Goal: Task Accomplishment & Management: Use online tool/utility

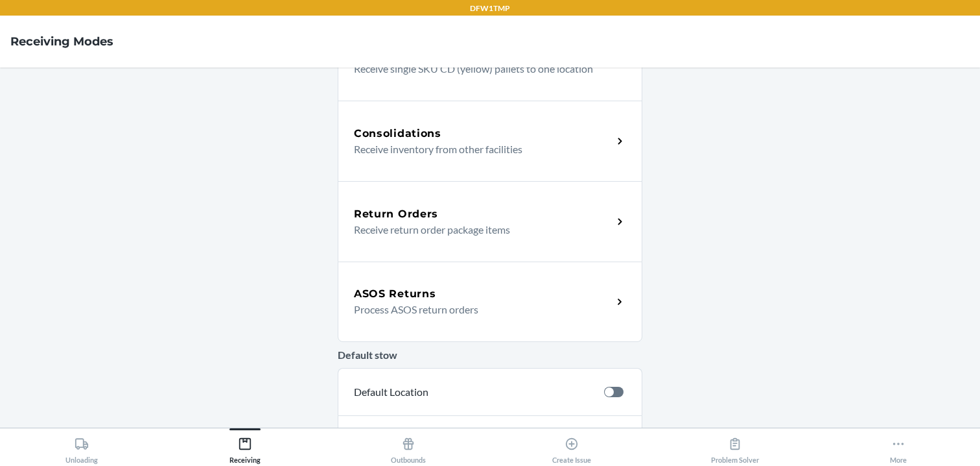
click at [365, 300] on h5 "ASOS Returns" at bounding box center [395, 294] width 82 height 16
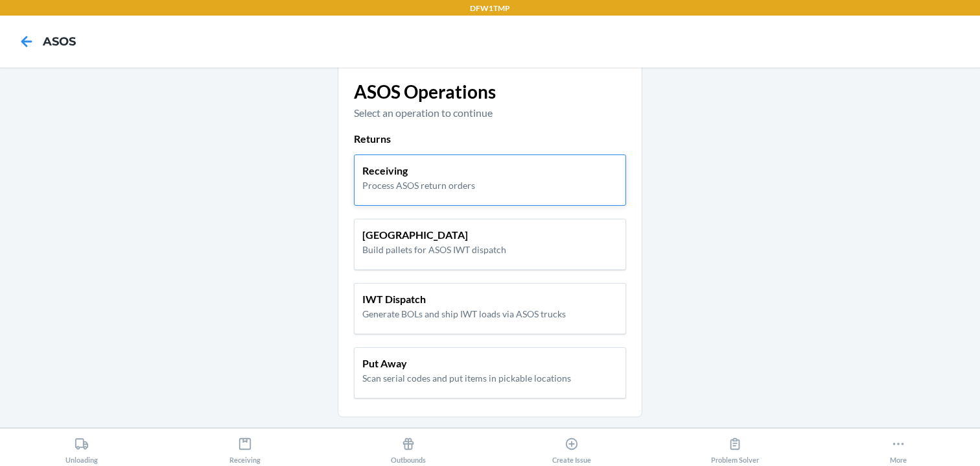
click at [429, 193] on div "Receiving Process ASOS return orders" at bounding box center [490, 179] width 272 height 51
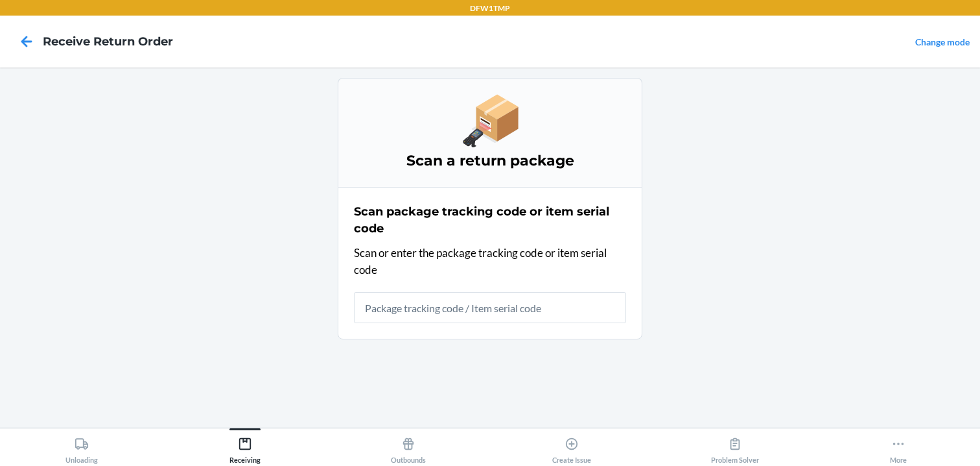
click at [407, 314] on input "text" at bounding box center [490, 307] width 272 height 31
click at [443, 317] on input "text" at bounding box center [490, 307] width 272 height 31
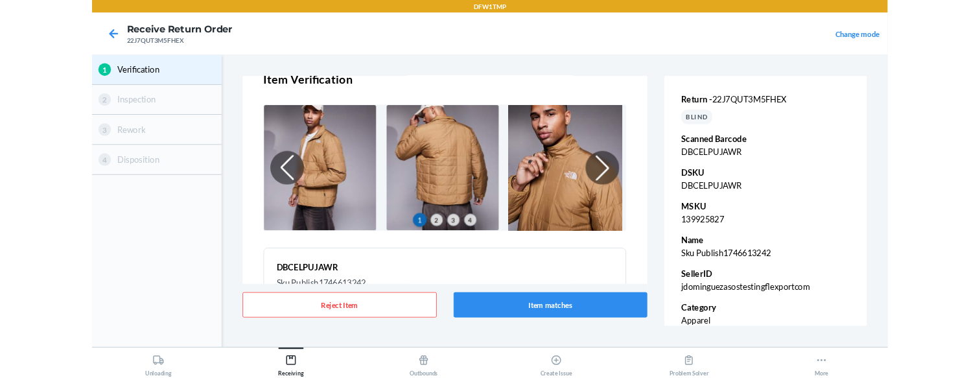
scroll to position [32, 0]
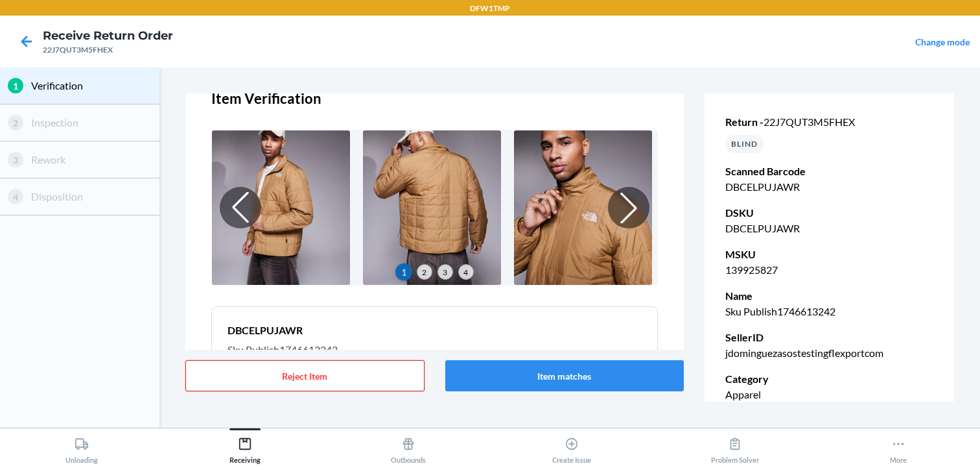
click at [397, 374] on button "Reject Item" at bounding box center [304, 375] width 239 height 31
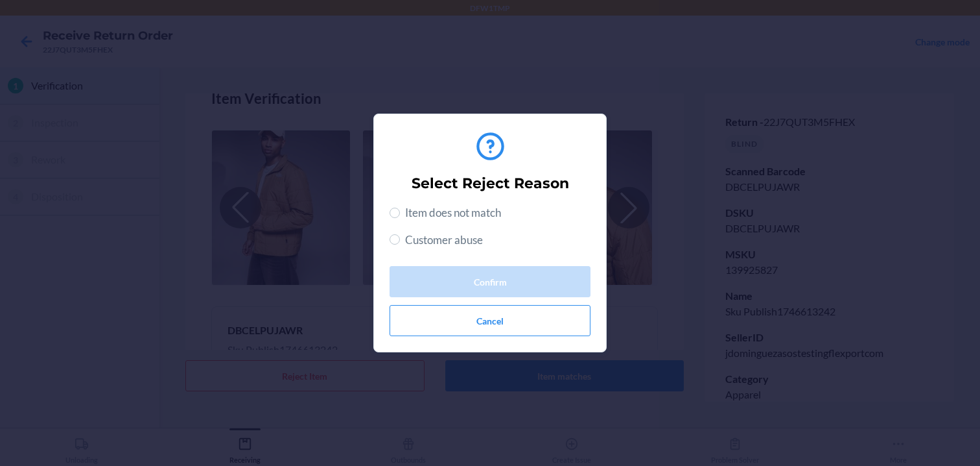
click at [424, 243] on span "Customer abuse" at bounding box center [444, 239] width 78 height 17
click at [400, 243] on input "Customer abuse" at bounding box center [395, 239] width 10 height 10
radio input "true"
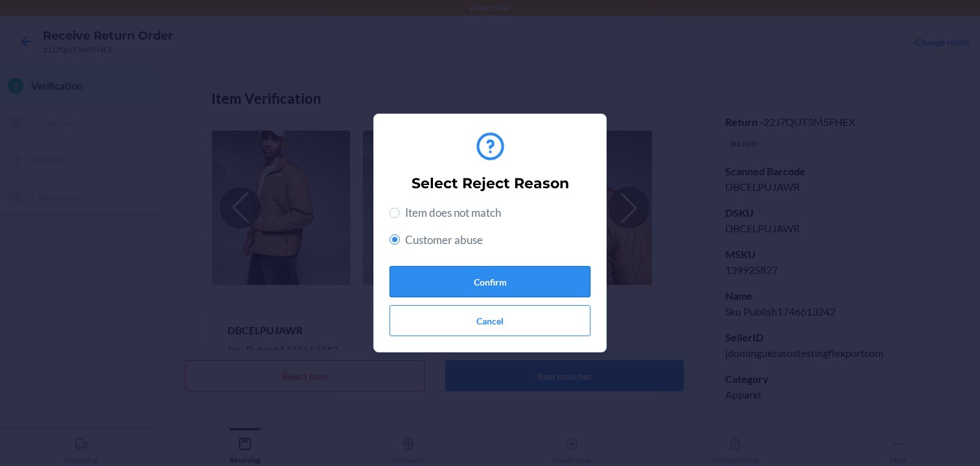
click at [439, 276] on button "Confirm" at bounding box center [490, 281] width 201 height 31
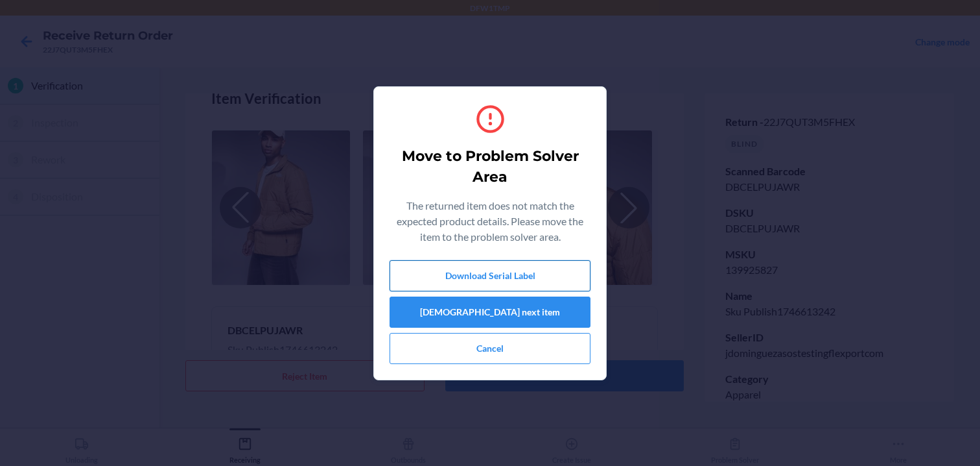
click at [510, 266] on button "Download Serial Label" at bounding box center [490, 275] width 201 height 31
click at [483, 309] on button "[DEMOGRAPHIC_DATA] next item" at bounding box center [490, 311] width 201 height 31
click at [525, 315] on button "[DEMOGRAPHIC_DATA] next item" at bounding box center [490, 311] width 201 height 31
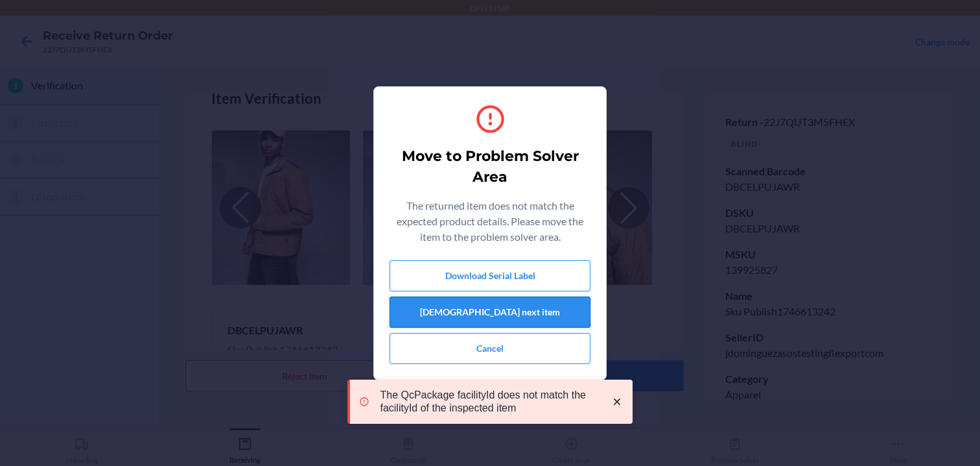
click at [525, 315] on button "[DEMOGRAPHIC_DATA] next item" at bounding box center [490, 311] width 201 height 31
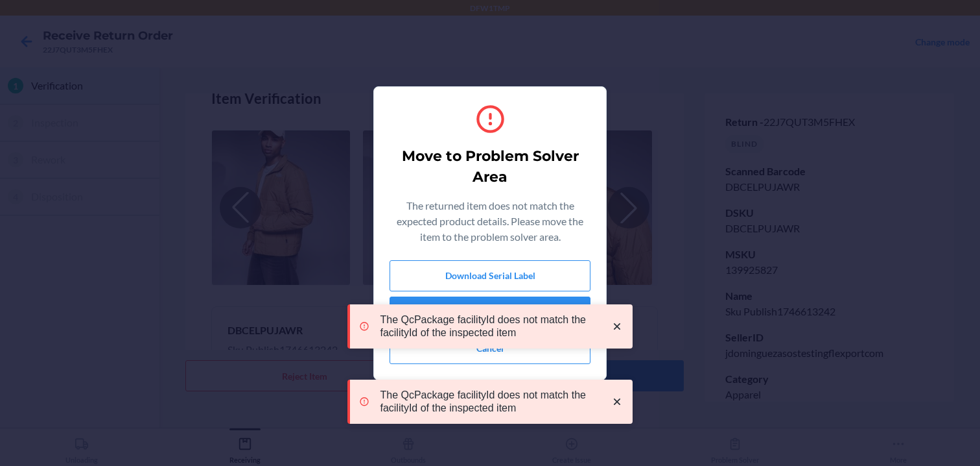
click at [617, 401] on icon "close toast" at bounding box center [617, 401] width 6 height 6
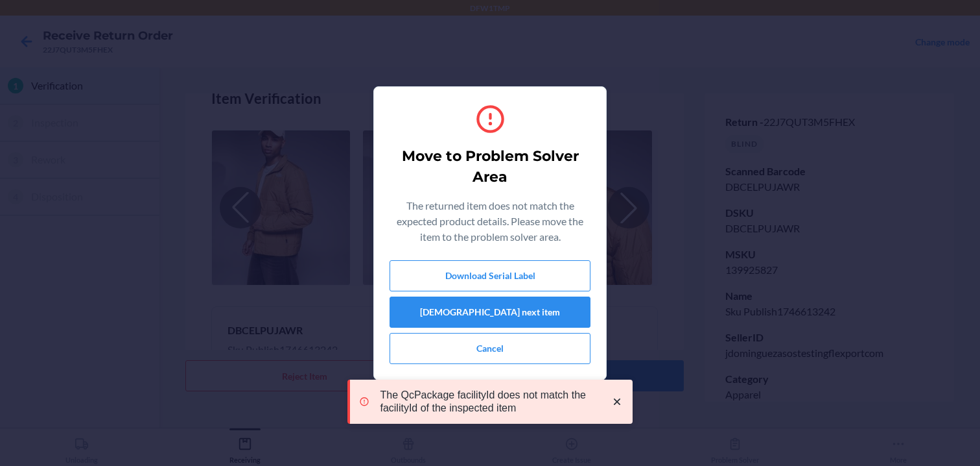
click at [622, 401] on icon "close toast" at bounding box center [617, 401] width 13 height 13
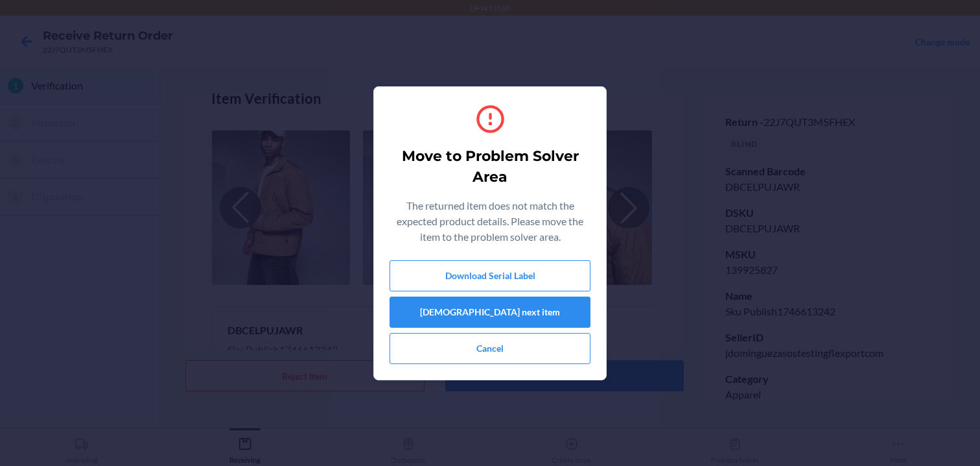
click at [544, 353] on div "DFW1TMP Receive Return Order 22J7QUT3M5FHEX Change mode 1 Verification 2 Inspec…" at bounding box center [490, 233] width 980 height 466
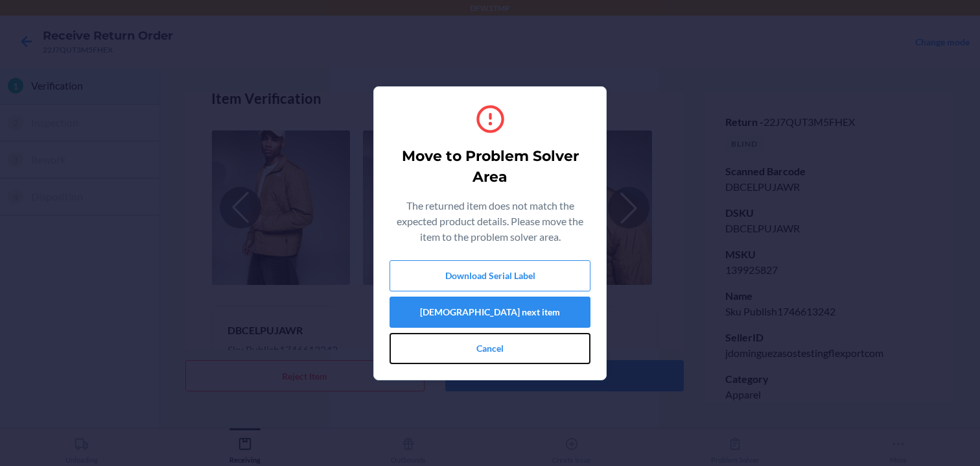
click at [544, 353] on button "Cancel" at bounding box center [490, 348] width 201 height 31
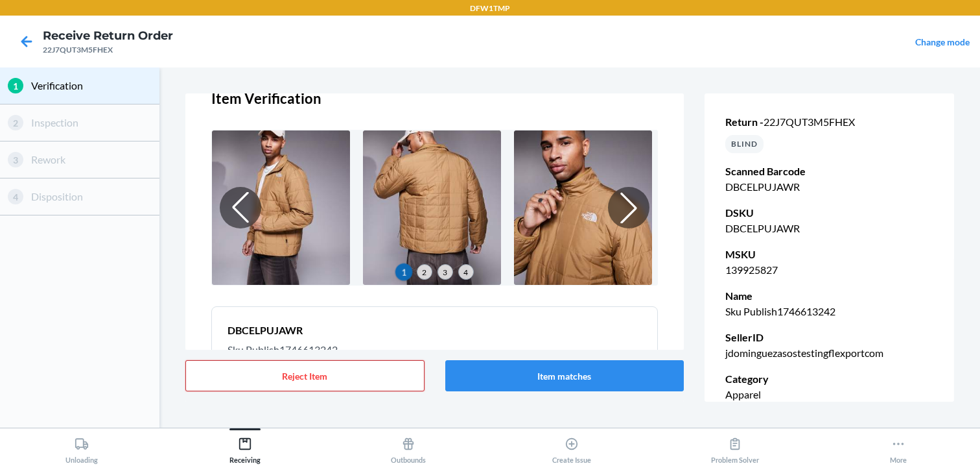
click at [355, 373] on button "Reject Item" at bounding box center [304, 375] width 239 height 31
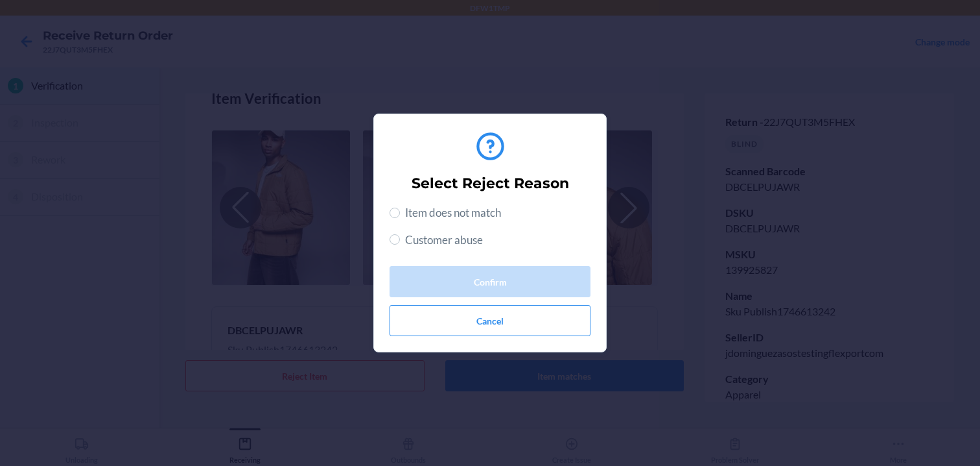
click at [462, 240] on span "Customer abuse" at bounding box center [444, 239] width 78 height 17
click at [400, 240] on input "Customer abuse" at bounding box center [395, 239] width 10 height 10
radio input "true"
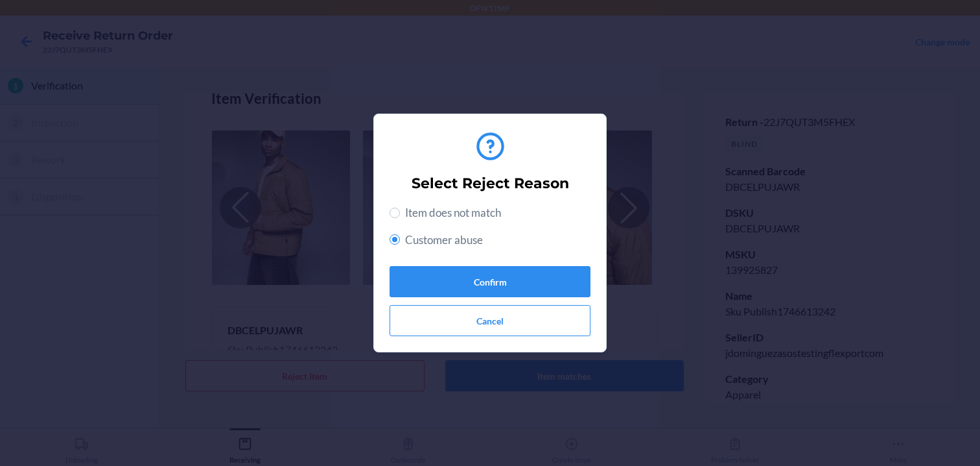
click at [475, 216] on span "Item does not match" at bounding box center [453, 212] width 96 height 17
click at [400, 216] on input "Item does not match" at bounding box center [395, 212] width 10 height 10
radio input "true"
radio input "false"
click at [474, 279] on button "Confirm" at bounding box center [490, 281] width 201 height 31
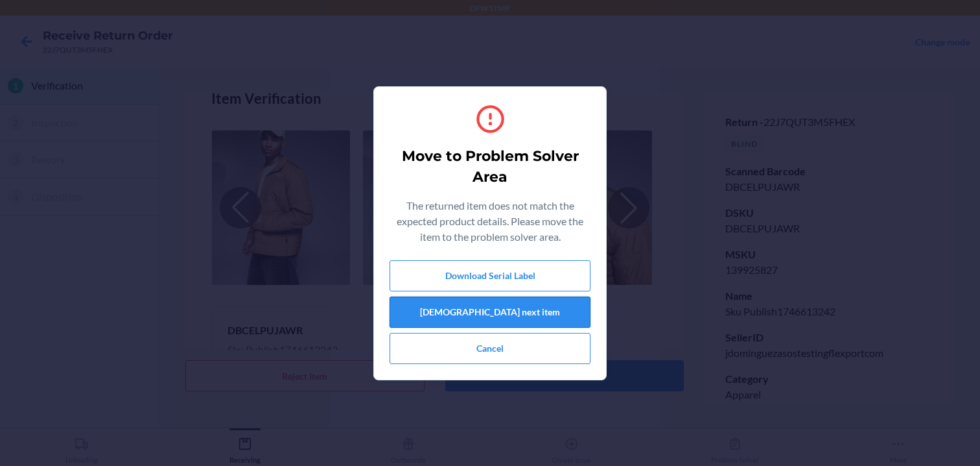
click at [472, 315] on button "[DEMOGRAPHIC_DATA] next item" at bounding box center [490, 311] width 201 height 31
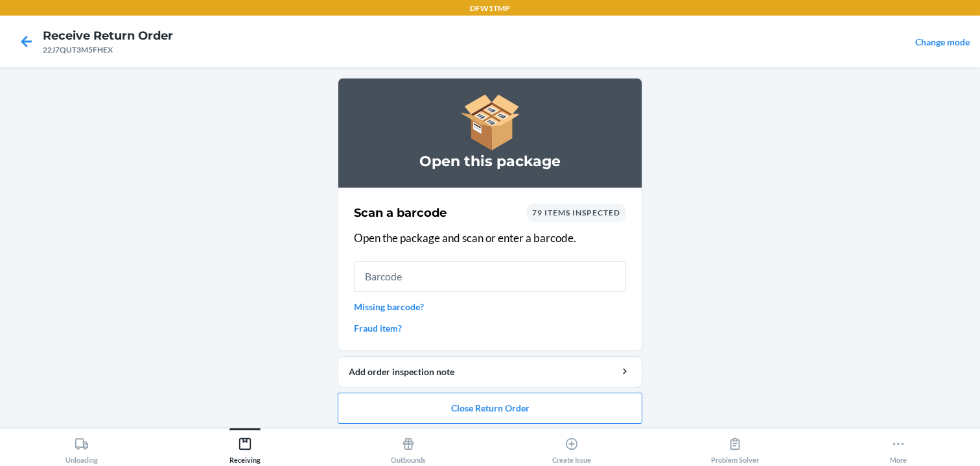
click at [488, 281] on input "text" at bounding box center [490, 276] width 272 height 31
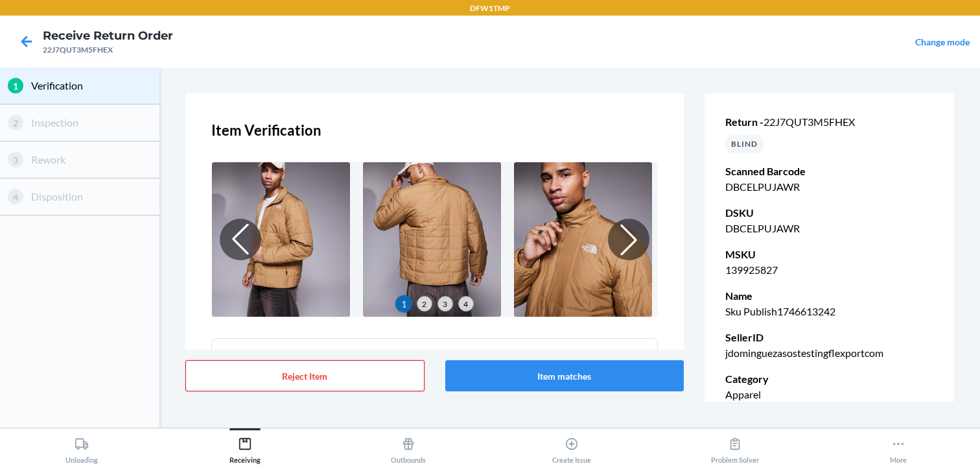
click at [411, 378] on button "Reject Item" at bounding box center [304, 375] width 239 height 31
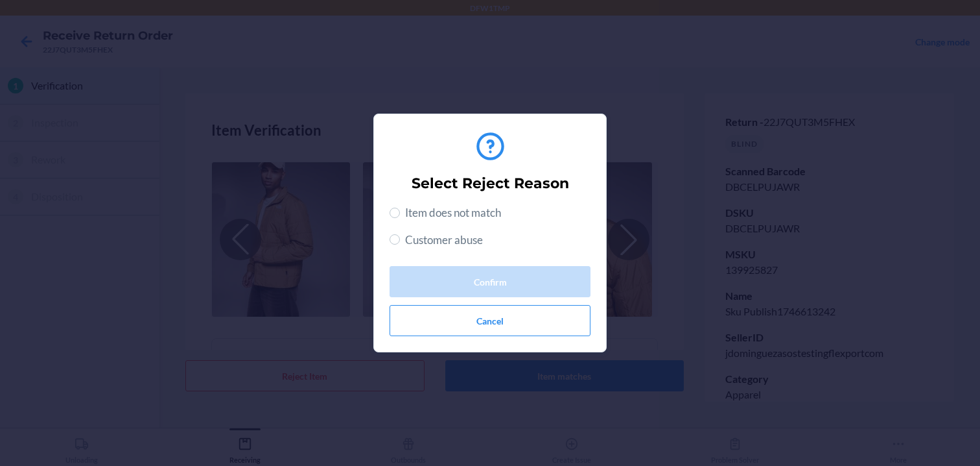
click at [460, 217] on span "Item does not match" at bounding box center [453, 212] width 96 height 17
click at [400, 217] on input "Item does not match" at bounding box center [395, 212] width 10 height 10
radio input "true"
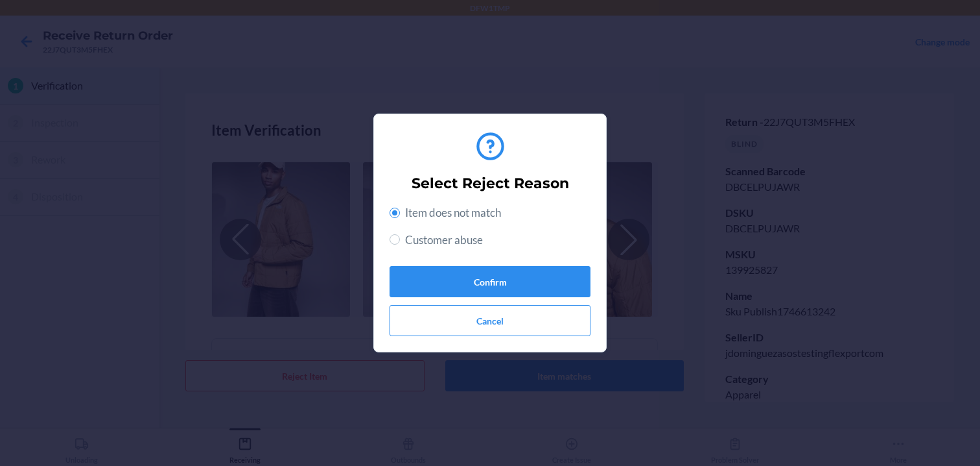
click at [453, 238] on span "Customer abuse" at bounding box center [444, 239] width 78 height 17
click at [400, 238] on input "Customer abuse" at bounding box center [395, 239] width 10 height 10
radio input "true"
radio input "false"
click at [453, 285] on button "Confirm" at bounding box center [490, 281] width 201 height 31
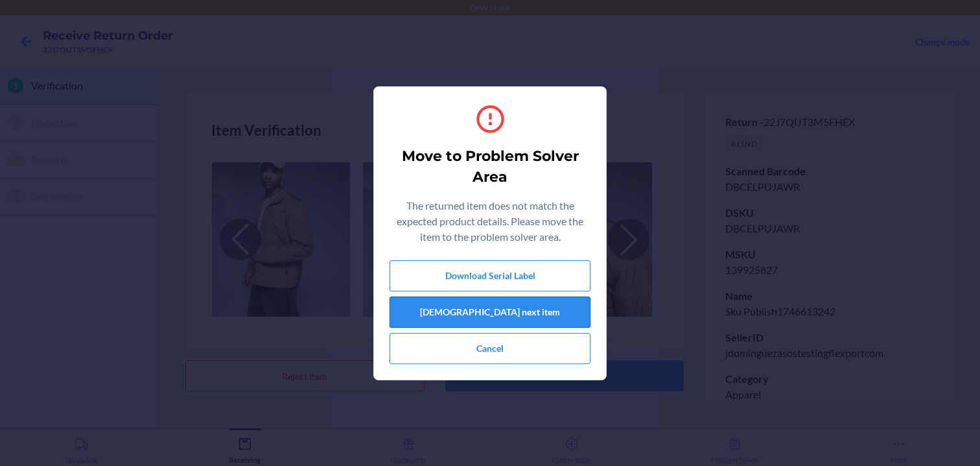
click at [450, 312] on button "[DEMOGRAPHIC_DATA] next item" at bounding box center [490, 311] width 201 height 31
click at [497, 311] on button "[DEMOGRAPHIC_DATA] next item" at bounding box center [490, 311] width 201 height 31
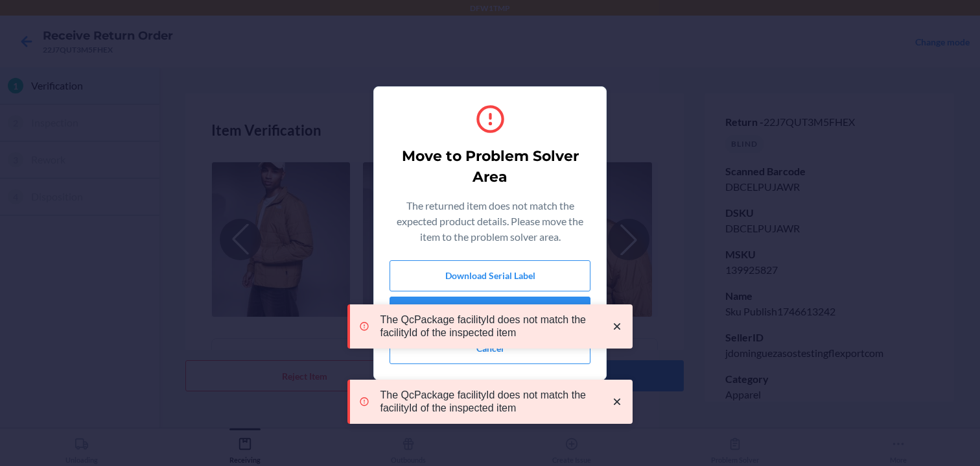
click at [495, 392] on p "The QcPackage facilityId does not match the facilityId of the inspected item" at bounding box center [489, 401] width 218 height 26
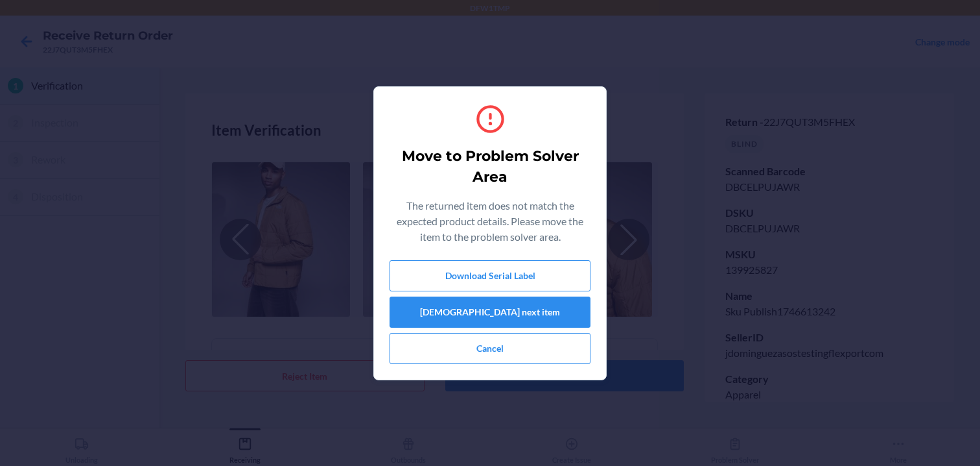
click at [622, 279] on div "Move to Problem Solver Area The returned item does not match the expected produ…" at bounding box center [490, 233] width 980 height 466
click at [580, 349] on button "Cancel" at bounding box center [490, 348] width 201 height 31
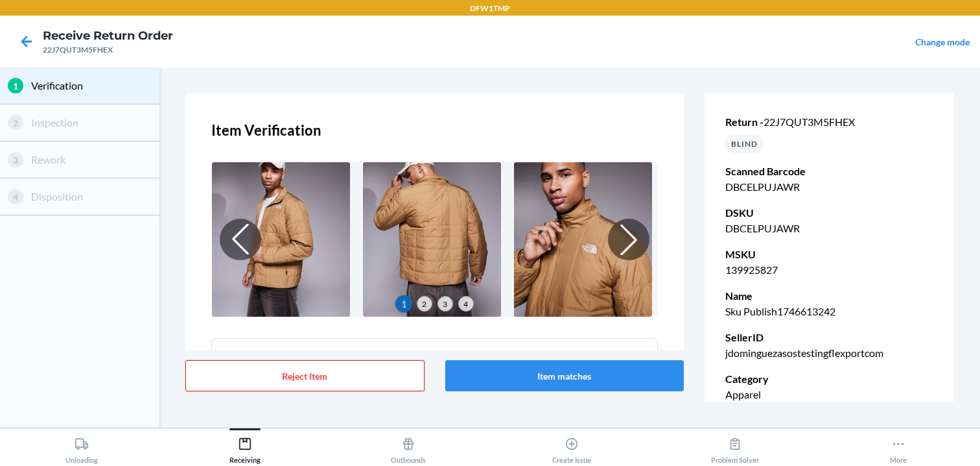
click at [383, 381] on button "Reject Item" at bounding box center [304, 375] width 239 height 31
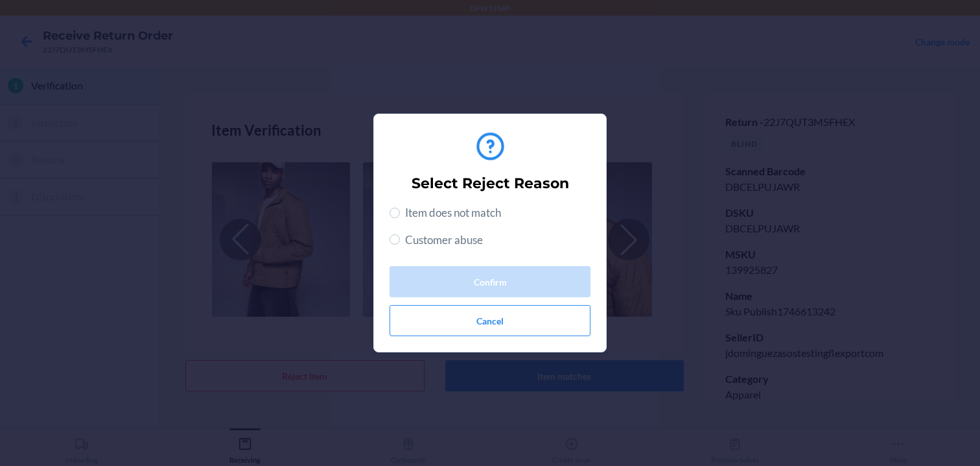
click at [443, 242] on span "Customer abuse" at bounding box center [444, 239] width 78 height 17
click at [400, 242] on input "Customer abuse" at bounding box center [395, 239] width 10 height 10
radio input "true"
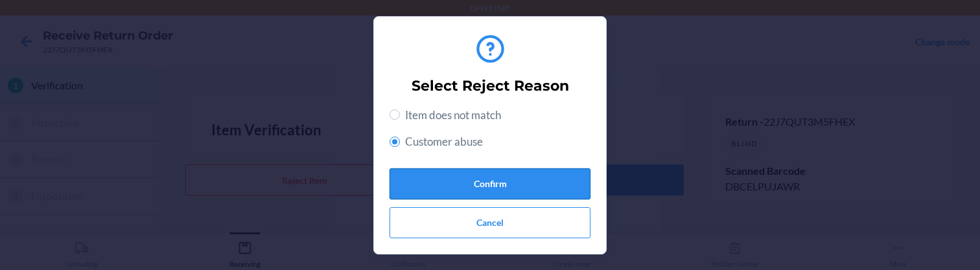
click at [477, 176] on button "Confirm" at bounding box center [490, 184] width 201 height 31
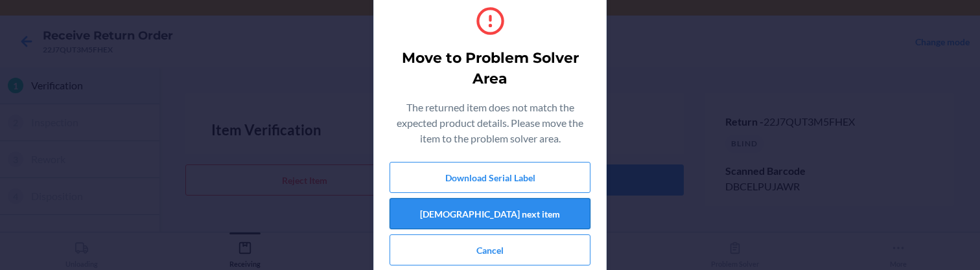
click at [474, 218] on button "[DEMOGRAPHIC_DATA] next item" at bounding box center [490, 213] width 201 height 31
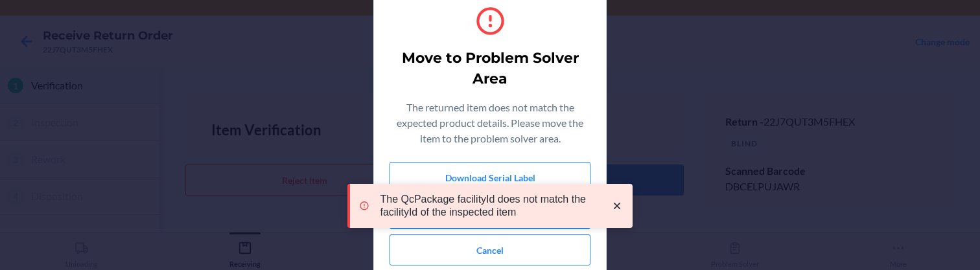
click at [616, 206] on icon "close toast" at bounding box center [617, 206] width 6 height 6
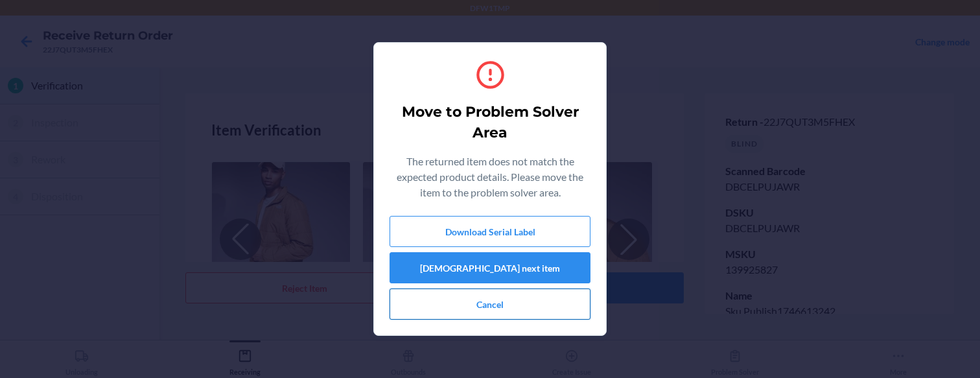
click at [523, 308] on button "Cancel" at bounding box center [490, 304] width 201 height 31
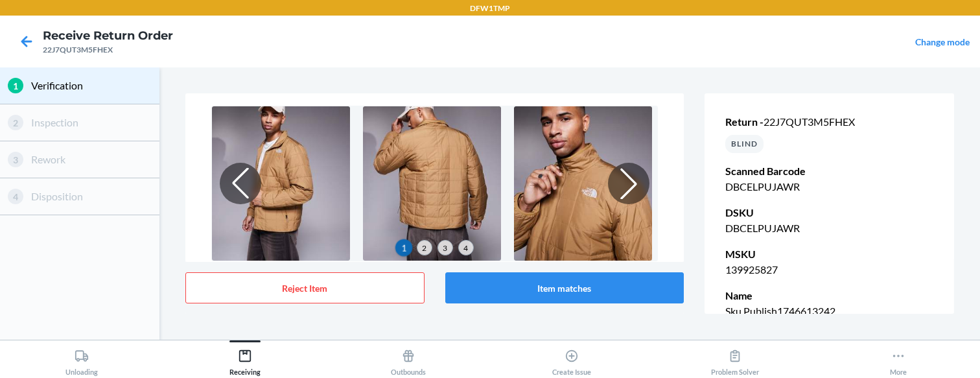
scroll to position [55, 0]
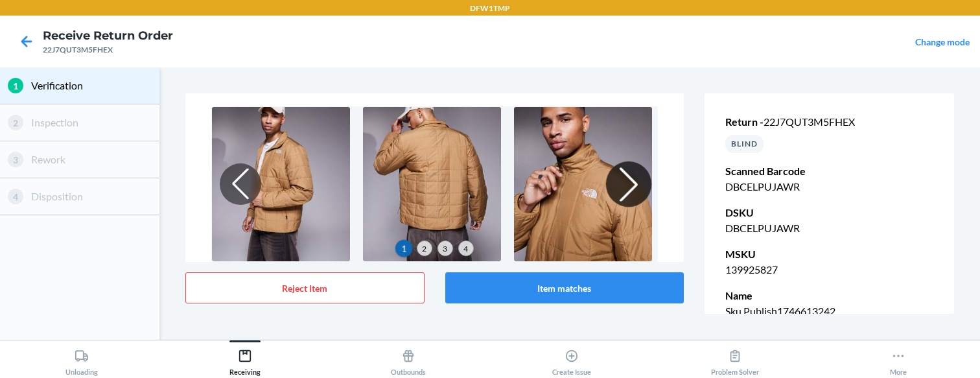
click at [630, 180] on div at bounding box center [628, 183] width 45 height 45
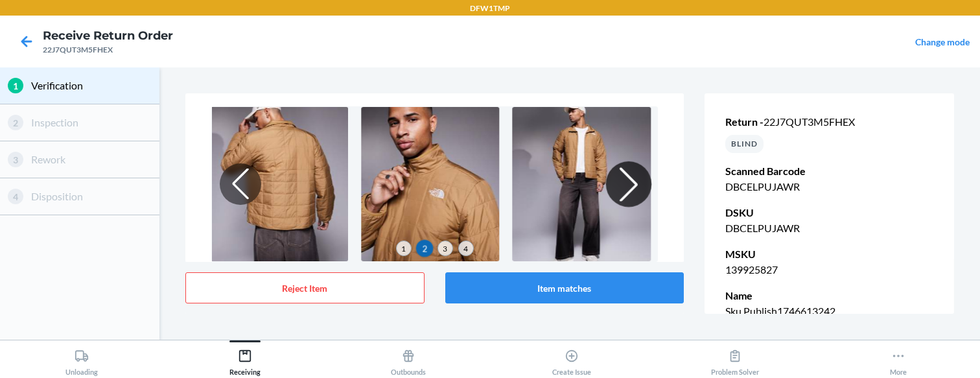
click at [630, 180] on div at bounding box center [628, 183] width 45 height 45
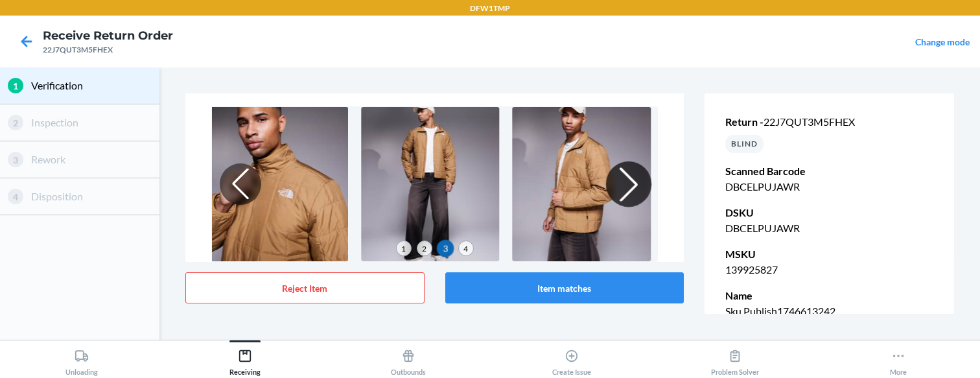
click at [630, 180] on div at bounding box center [628, 183] width 45 height 45
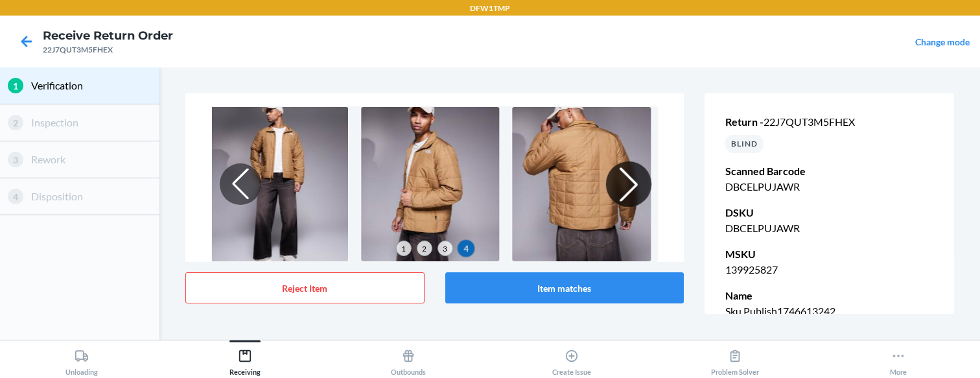
scroll to position [56, 0]
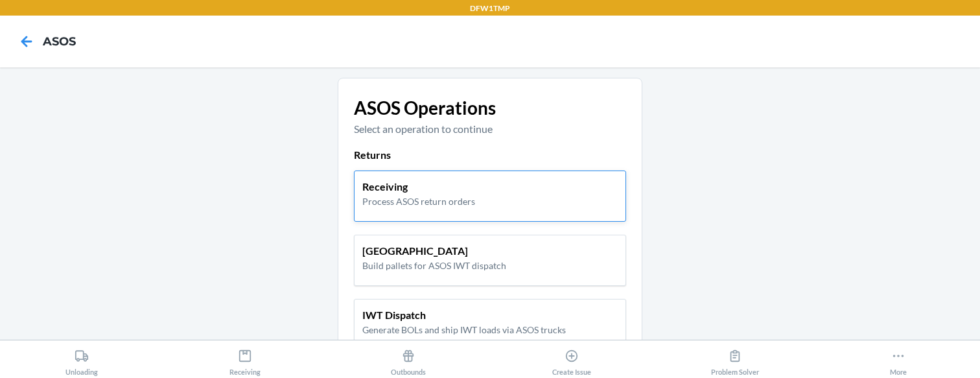
click at [461, 205] on p "Process ASOS return orders" at bounding box center [418, 201] width 113 height 14
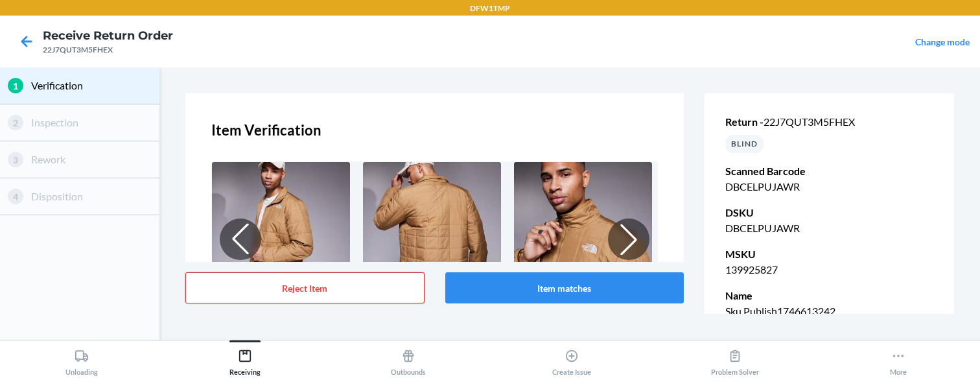
click at [332, 294] on button "Reject Item" at bounding box center [304, 287] width 239 height 31
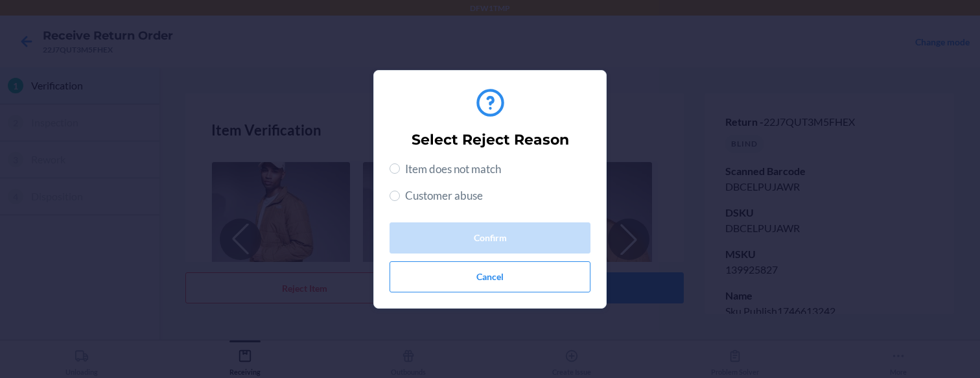
click at [443, 198] on span "Customer abuse" at bounding box center [444, 195] width 78 height 17
click at [400, 198] on input "Customer abuse" at bounding box center [395, 196] width 10 height 10
radio input "true"
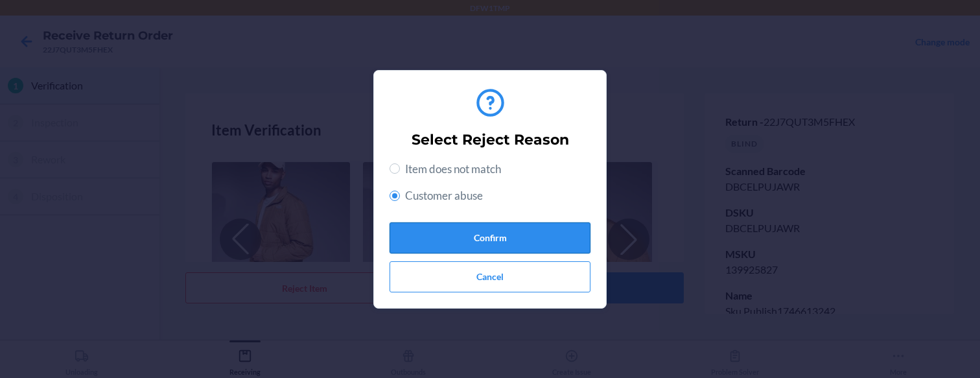
click at [443, 229] on button "Confirm" at bounding box center [490, 237] width 201 height 31
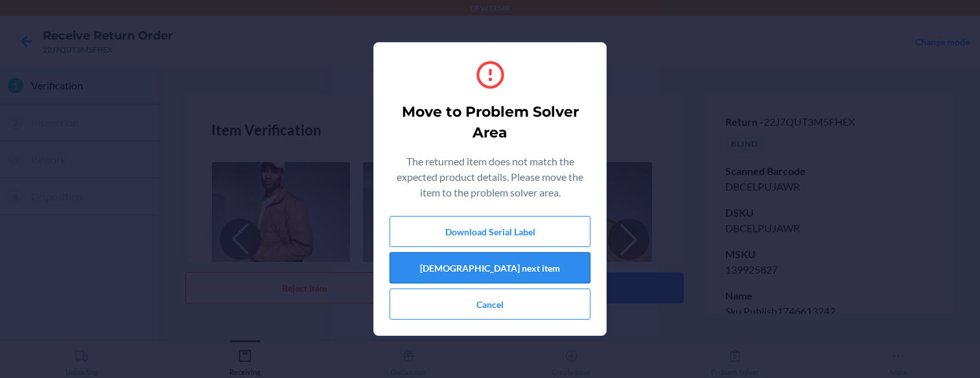
click at [443, 265] on button "[DEMOGRAPHIC_DATA] next item" at bounding box center [490, 267] width 201 height 31
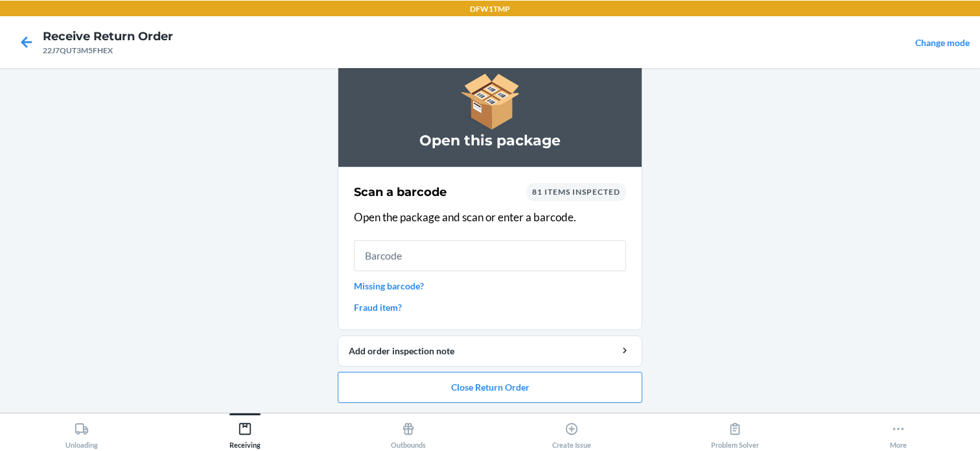
scroll to position [21, 0]
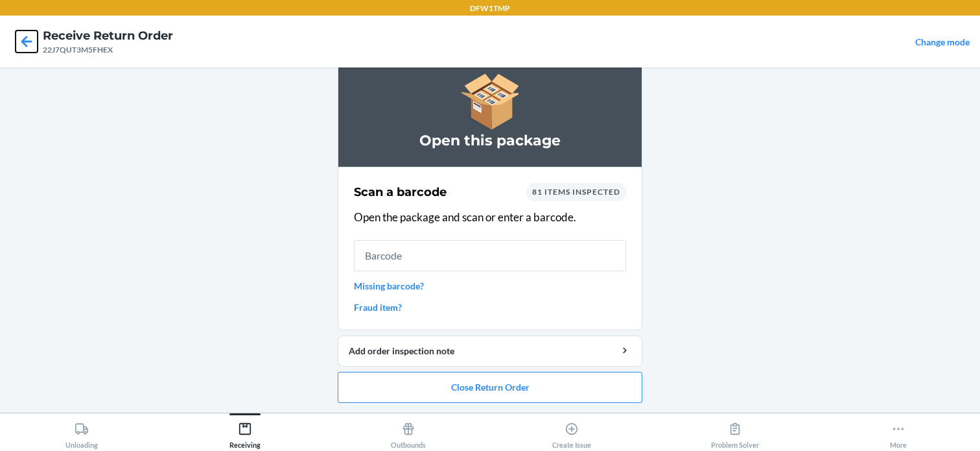
click at [21, 40] on icon at bounding box center [27, 41] width 22 height 22
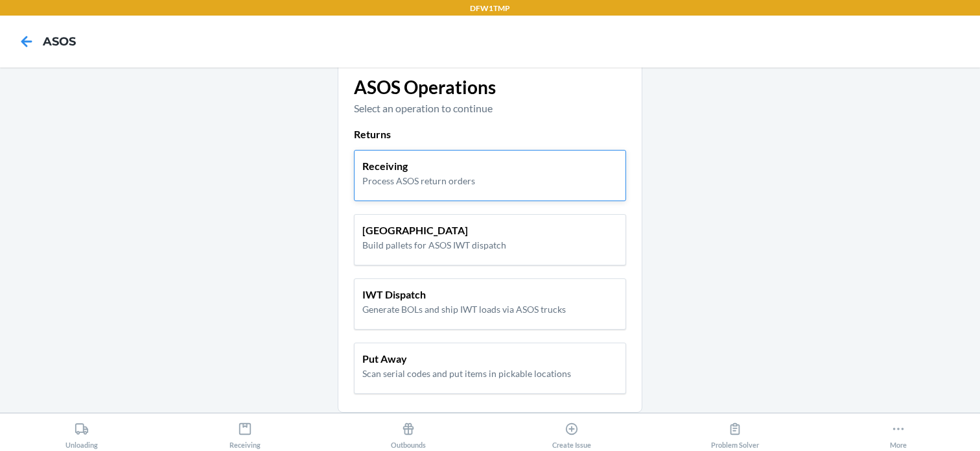
click at [429, 174] on p "Process ASOS return orders" at bounding box center [418, 181] width 113 height 14
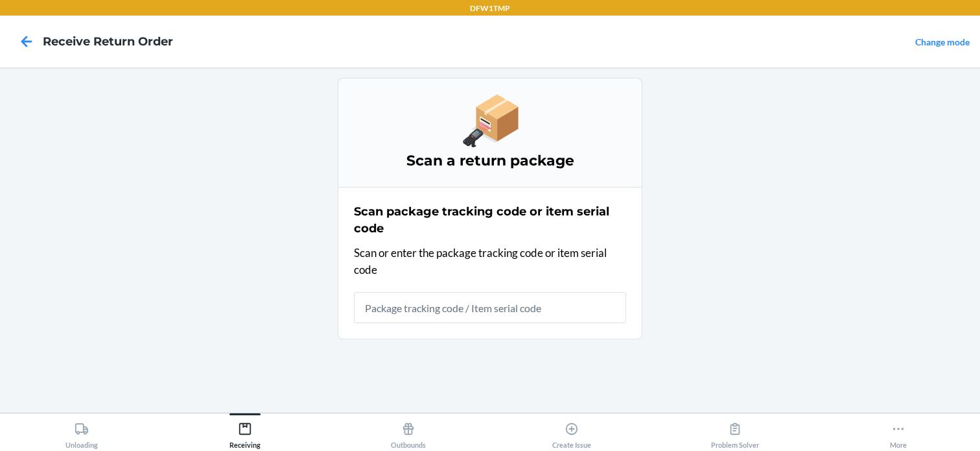
click at [427, 311] on input "text" at bounding box center [490, 307] width 272 height 31
type input "RET-SC-"
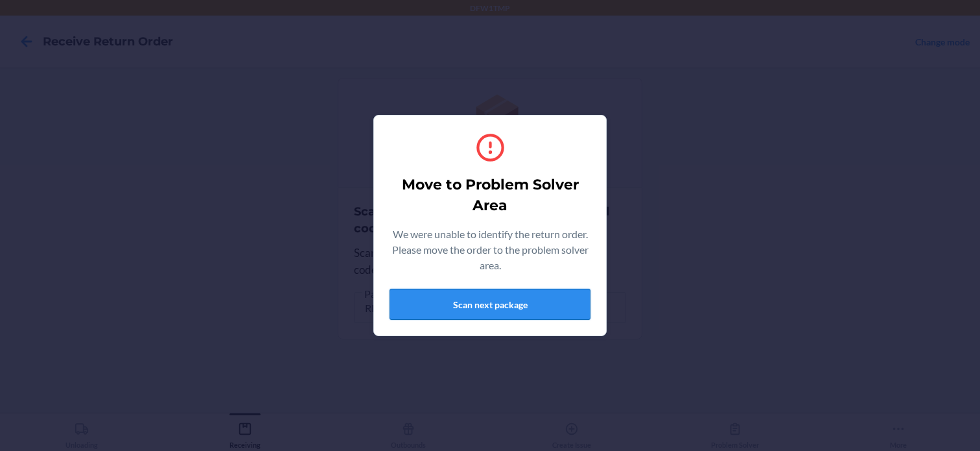
click at [421, 296] on button "Scan next package" at bounding box center [490, 304] width 201 height 31
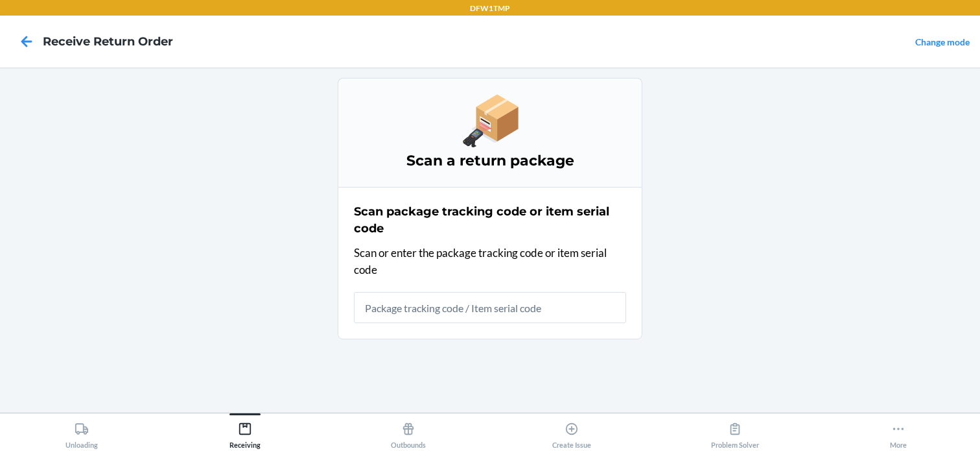
click at [29, 29] on div at bounding box center [26, 41] width 32 height 32
click at [23, 38] on icon at bounding box center [27, 41] width 22 height 22
